Goal: Check status: Check status

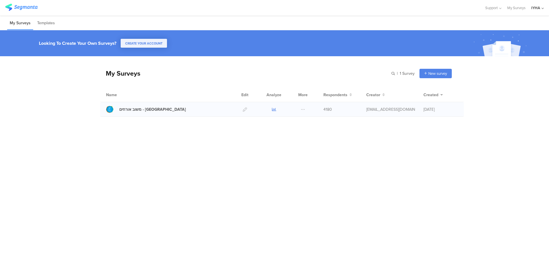
click at [275, 110] on icon at bounding box center [274, 109] width 4 height 4
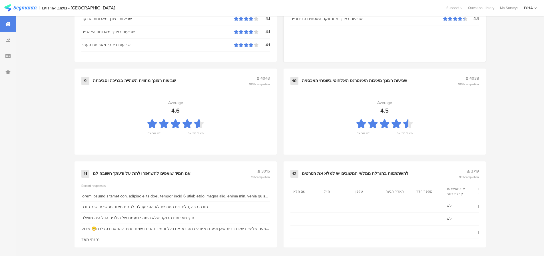
scroll to position [582, 0]
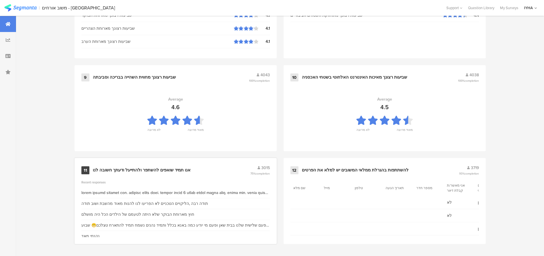
click at [218, 192] on div at bounding box center [175, 193] width 189 height 6
click at [139, 168] on div "אנו תמיד שואפים להשתפר ולהתייעל ודעתך חשובה לנו" at bounding box center [142, 170] width 98 height 6
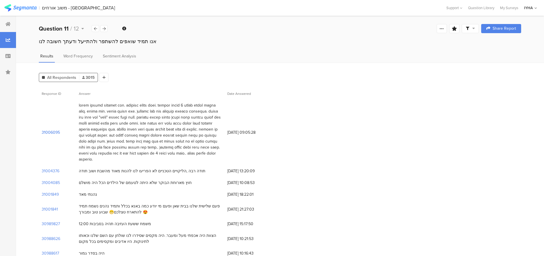
click at [50, 133] on section "31006095" at bounding box center [51, 132] width 18 height 6
